Goal: Register for event/course

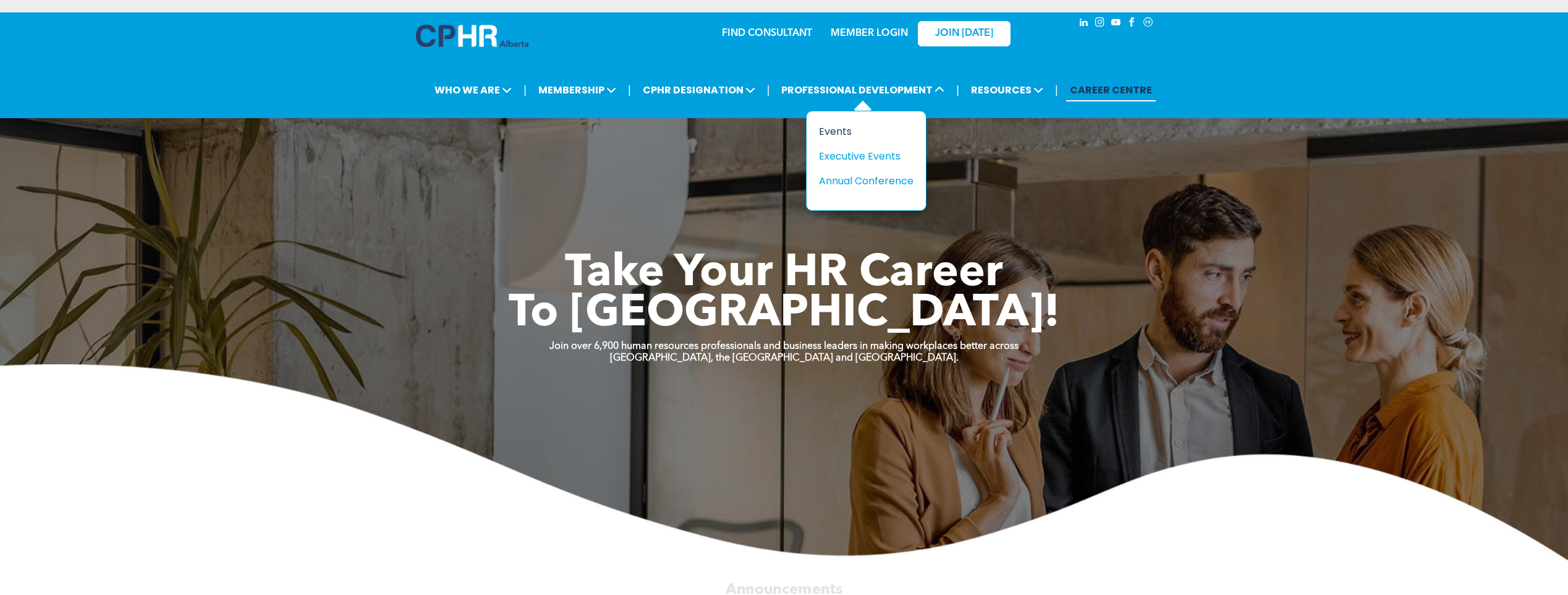
click at [833, 126] on div "Events" at bounding box center [861, 131] width 85 height 15
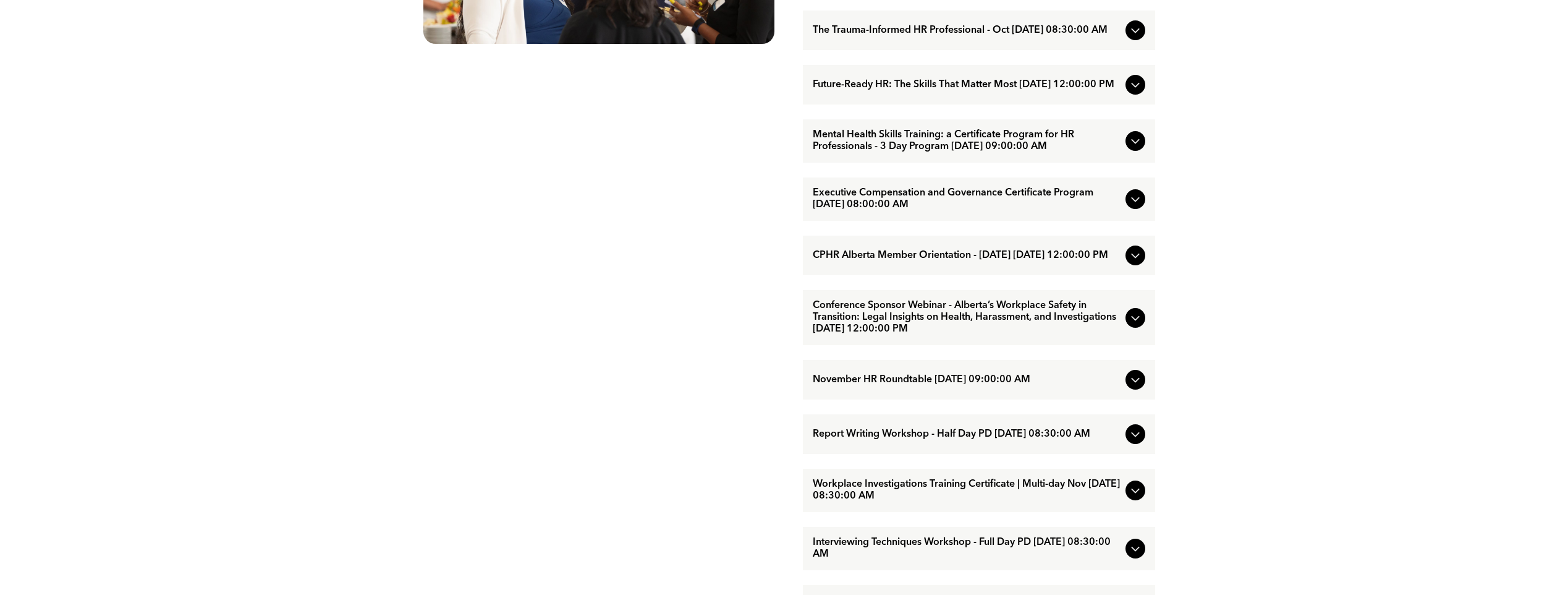
scroll to position [925, 0]
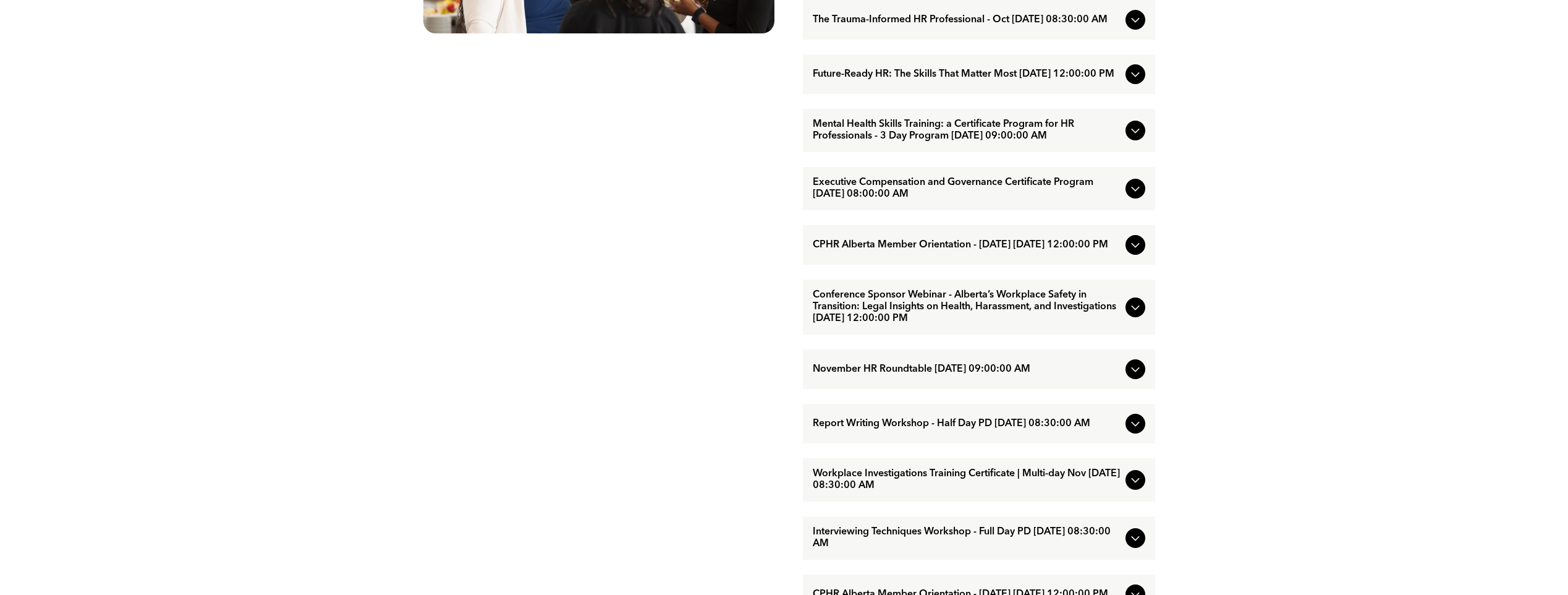
click at [1132, 196] on icon at bounding box center [1135, 188] width 15 height 15
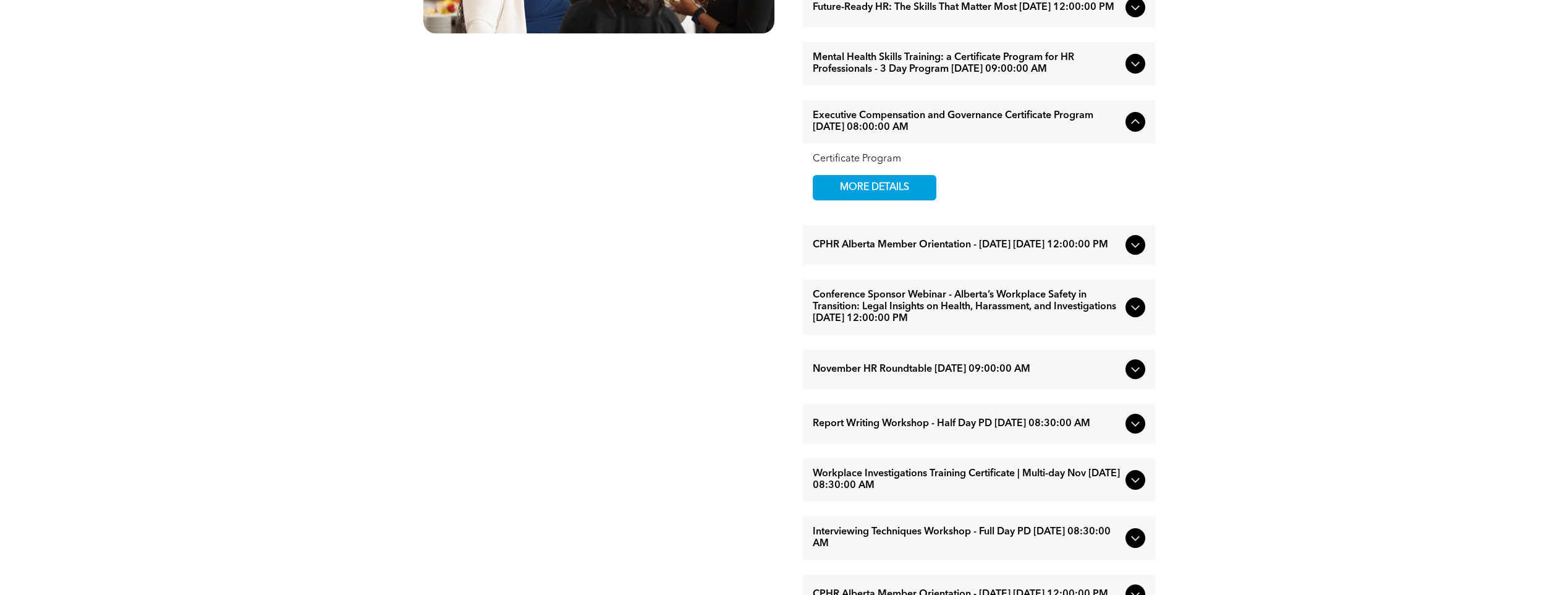
click at [1128, 315] on icon at bounding box center [1135, 307] width 15 height 15
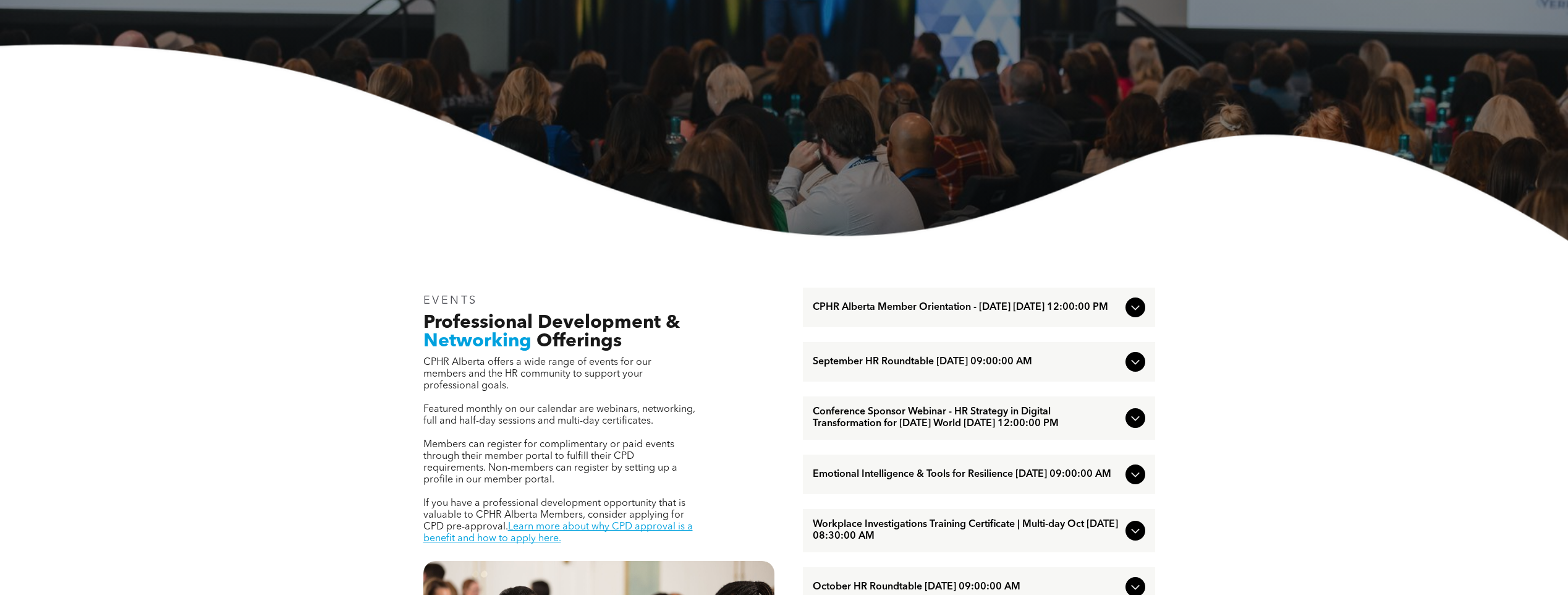
scroll to position [164, 0]
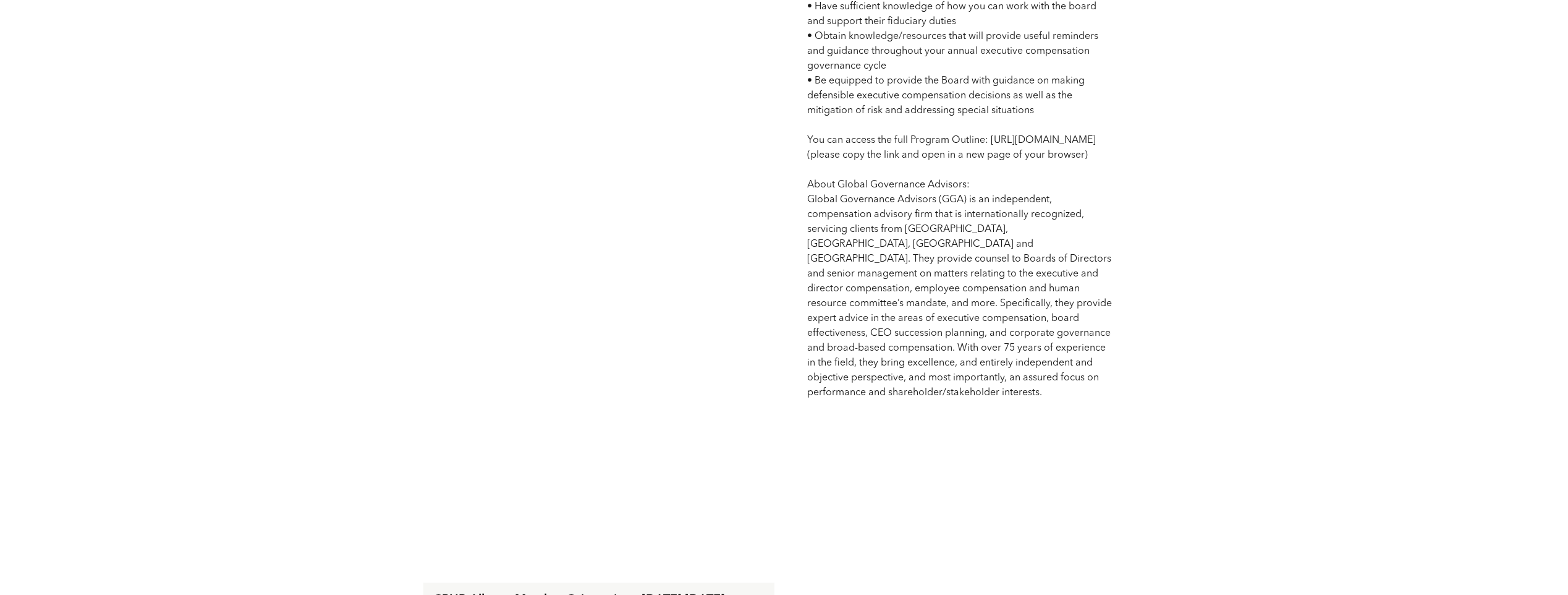
scroll to position [1148, 0]
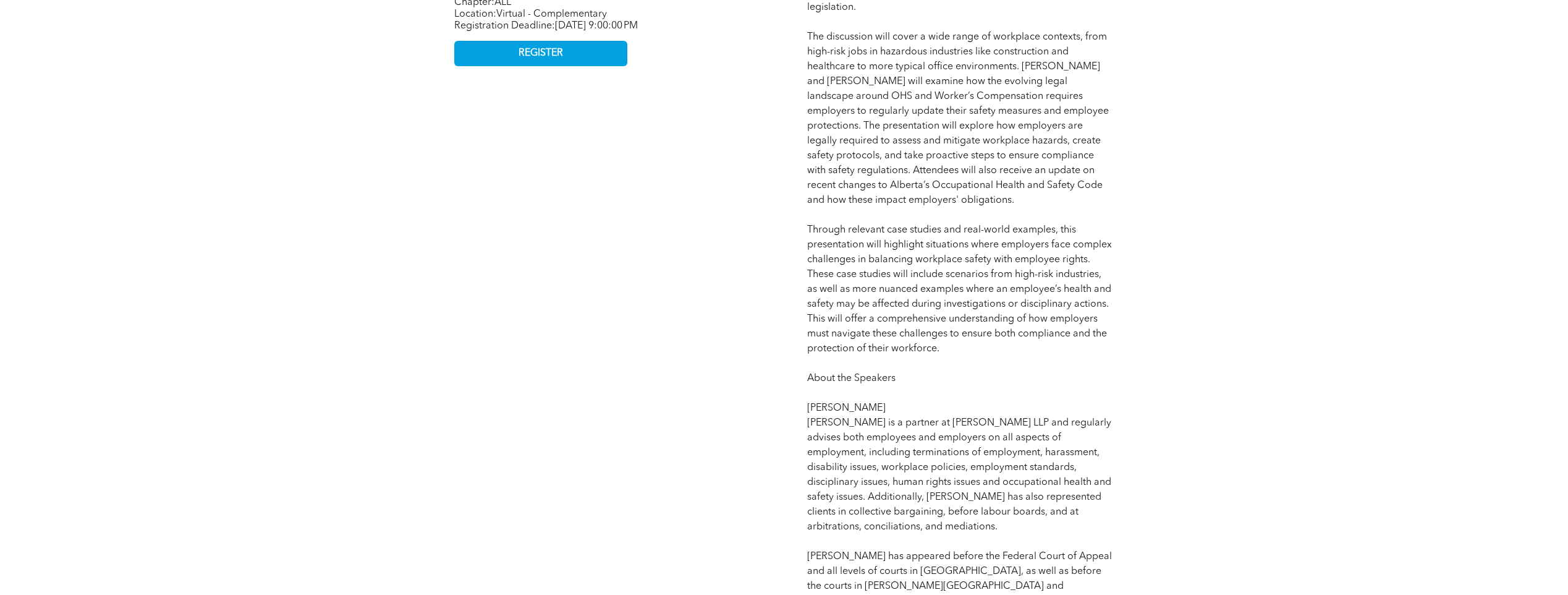
scroll to position [979, 0]
